Goal: Task Accomplishment & Management: Manage account settings

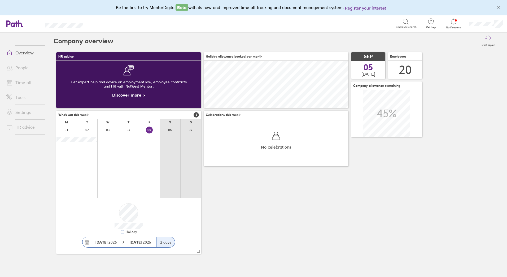
scroll to position [47, 145]
click at [454, 23] on icon at bounding box center [454, 22] width 6 height 6
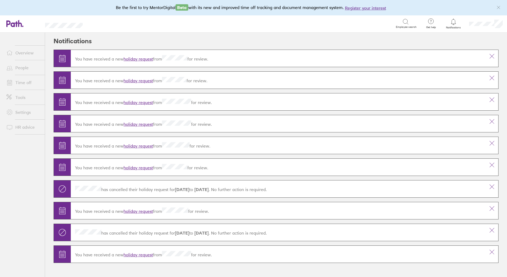
click at [21, 85] on link "Time off" at bounding box center [23, 82] width 43 height 11
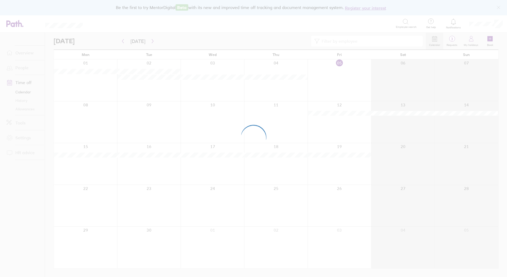
click at [454, 40] on div at bounding box center [253, 138] width 507 height 277
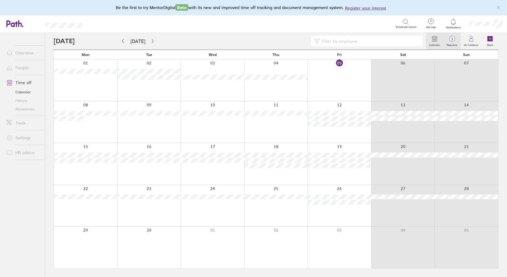
click at [454, 40] on span "3" at bounding box center [452, 39] width 17 height 4
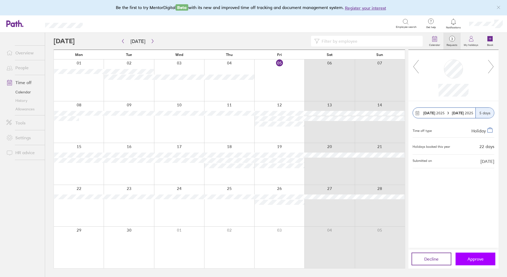
click at [473, 259] on span "Approve" at bounding box center [476, 259] width 16 height 5
click at [483, 256] on button "Approve" at bounding box center [476, 259] width 40 height 13
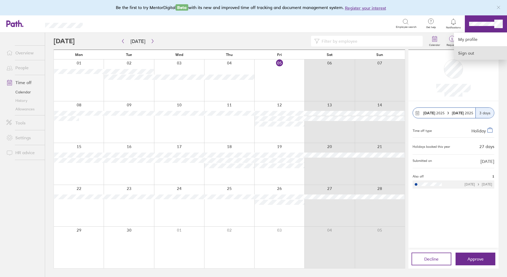
click at [478, 54] on link "Sign out" at bounding box center [480, 52] width 53 height 13
